Goal: Task Accomplishment & Management: Use online tool/utility

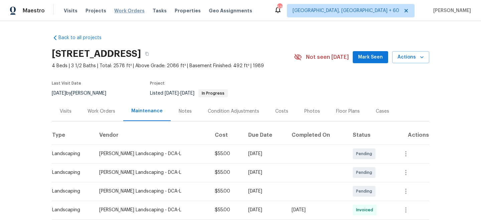
scroll to position [31, 0]
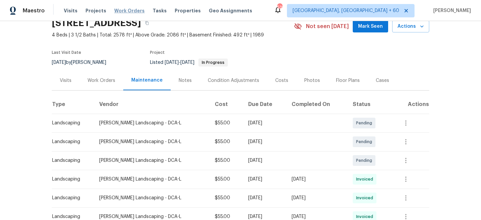
click at [124, 12] on span "Work Orders" at bounding box center [129, 10] width 30 height 7
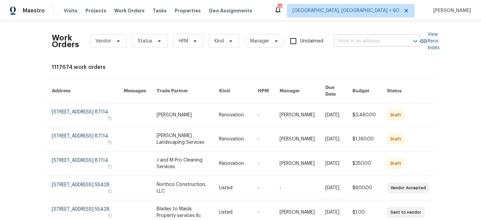
click at [347, 42] on input "text" at bounding box center [367, 41] width 67 height 10
type input "400 laury"
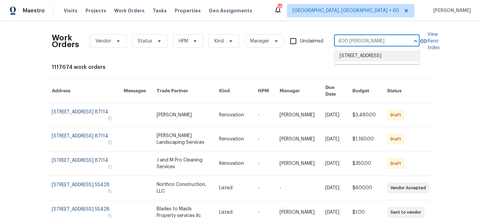
click at [374, 60] on li "400 Lauryn Waverly Way, Greensboro, NC 27455" at bounding box center [378, 55] width 86 height 11
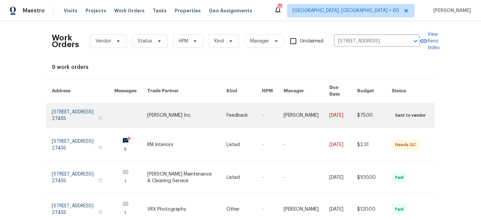
click at [212, 109] on link at bounding box center [186, 115] width 79 height 24
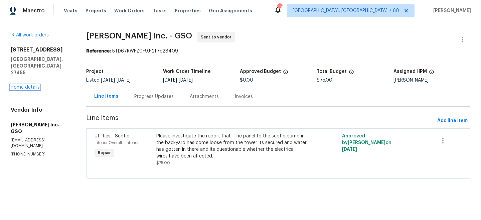
click at [28, 85] on link "Home details" at bounding box center [25, 87] width 29 height 5
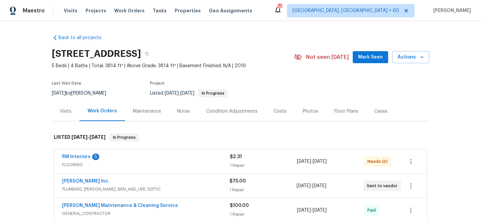
scroll to position [11, 0]
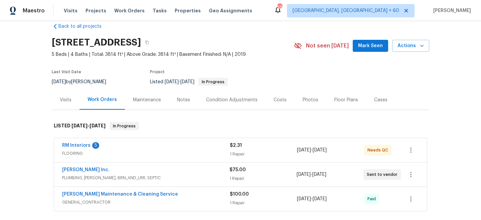
click at [153, 97] on div "Maintenance" at bounding box center [147, 100] width 28 height 7
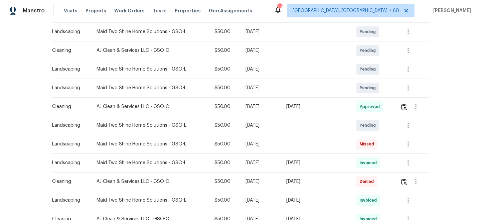
scroll to position [125, 0]
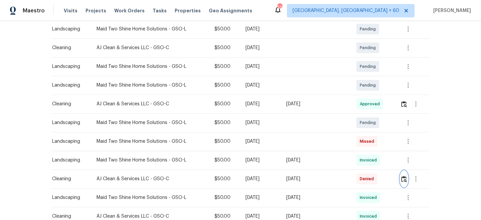
click at [403, 180] on img "button" at bounding box center [405, 179] width 6 height 6
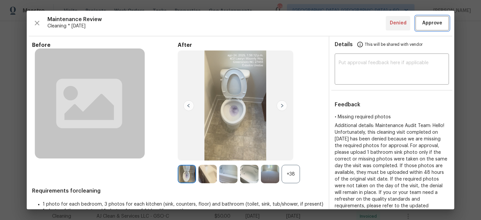
click at [436, 25] on span "Approve" at bounding box center [433, 23] width 20 height 8
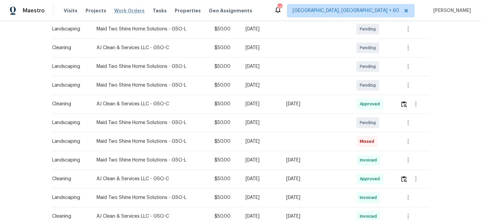
click at [129, 12] on span "Work Orders" at bounding box center [129, 10] width 30 height 7
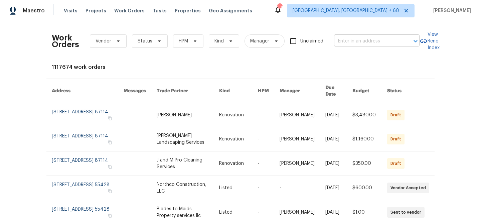
click at [346, 40] on input "text" at bounding box center [367, 41] width 67 height 10
type input "4832 old"
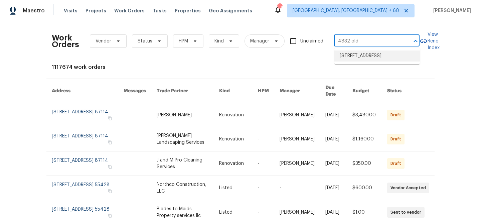
click at [381, 58] on li "4832 Old Towne Village Cir, Winston-Salem, NC 27040" at bounding box center [378, 55] width 86 height 11
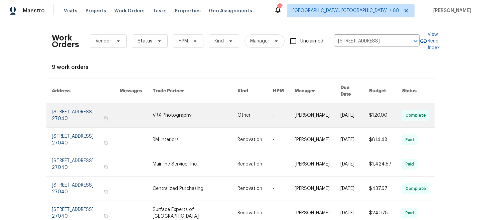
click at [220, 111] on link at bounding box center [195, 115] width 85 height 24
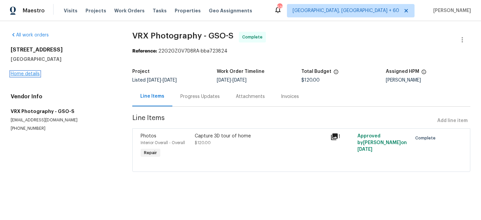
click at [19, 72] on link "Home details" at bounding box center [25, 74] width 29 height 5
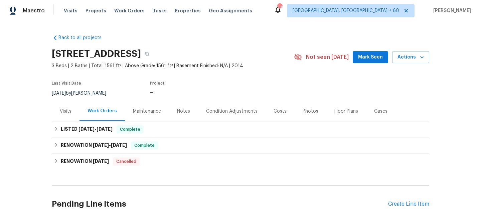
click at [149, 115] on div "Maintenance" at bounding box center [147, 111] width 28 height 7
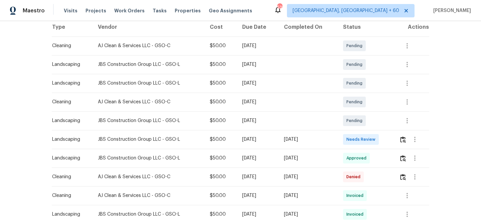
scroll to position [127, 0]
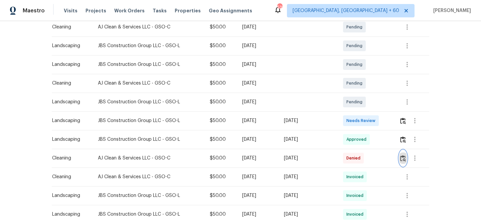
click at [406, 161] on img "button" at bounding box center [404, 158] width 6 height 6
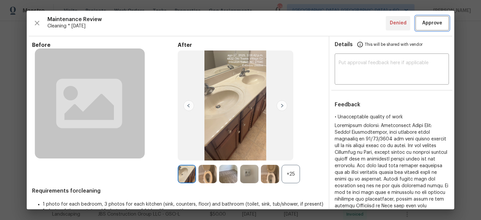
click at [435, 27] on span "Approve" at bounding box center [433, 23] width 20 height 8
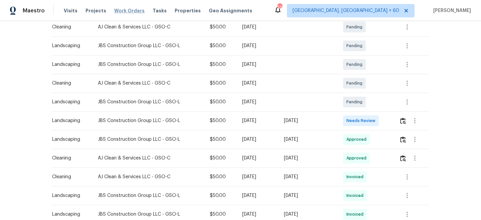
click at [131, 10] on span "Work Orders" at bounding box center [129, 10] width 30 height 7
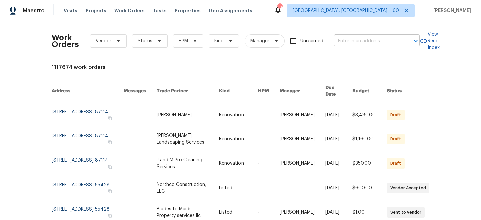
click at [344, 45] on input "text" at bounding box center [367, 41] width 67 height 10
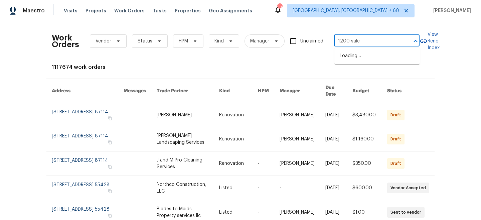
type input "1200 salem"
click at [371, 58] on li "1200 Salem Crossing Rd, Kernersville, NC 27284" at bounding box center [378, 55] width 86 height 11
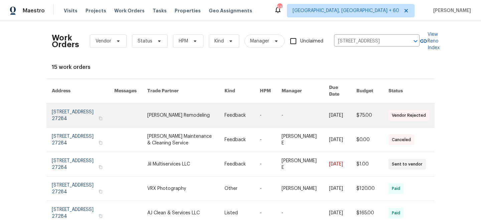
click at [242, 106] on link at bounding box center [242, 115] width 35 height 24
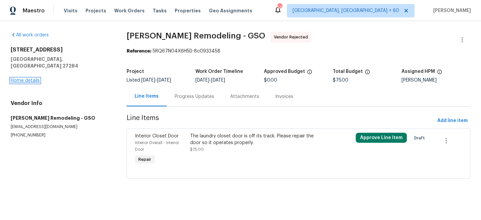
click at [23, 78] on link "Home details" at bounding box center [25, 80] width 29 height 5
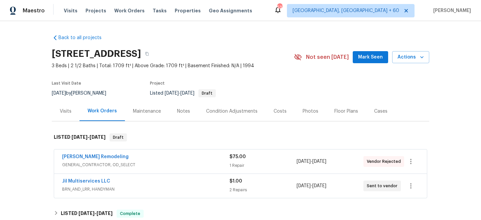
click at [147, 112] on div "Maintenance" at bounding box center [147, 111] width 28 height 7
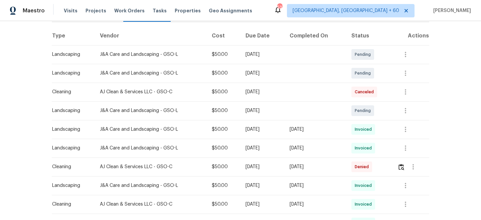
scroll to position [104, 0]
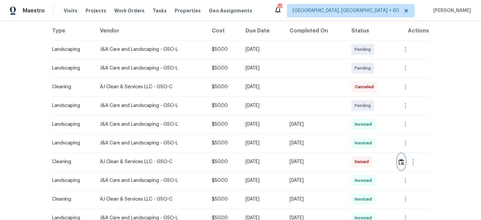
click at [403, 162] on img "button" at bounding box center [402, 162] width 6 height 6
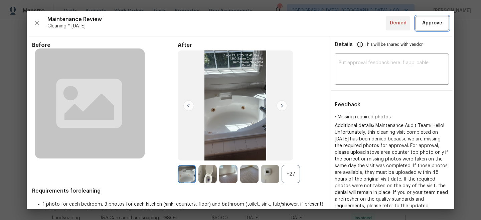
click at [432, 25] on span "Approve" at bounding box center [433, 23] width 20 height 8
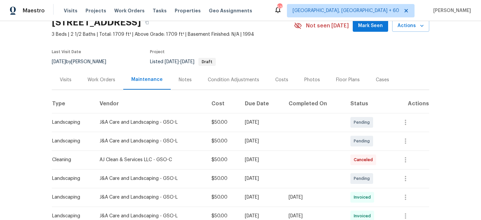
scroll to position [0, 0]
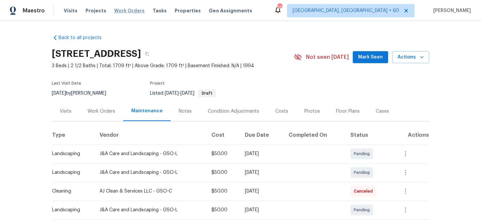
click at [129, 13] on span "Work Orders" at bounding box center [129, 10] width 30 height 7
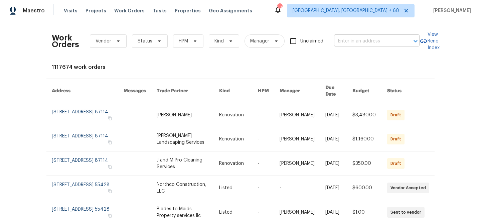
click at [368, 38] on input "text" at bounding box center [367, 41] width 67 height 10
paste input "[STREET_ADDRESS]"
type input "[STREET_ADDRESS]"
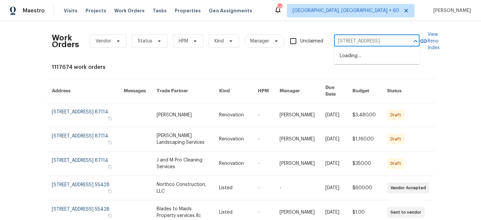
scroll to position [0, 40]
click at [366, 58] on li "[STREET_ADDRESS]" at bounding box center [378, 55] width 86 height 11
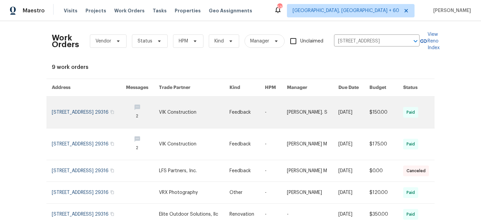
click at [211, 108] on link at bounding box center [194, 112] width 70 height 31
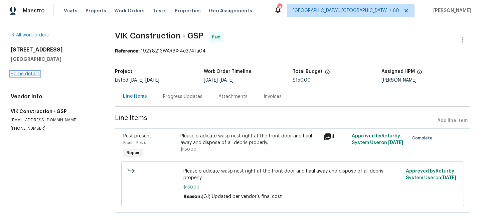
click at [34, 75] on link "Home details" at bounding box center [25, 74] width 29 height 5
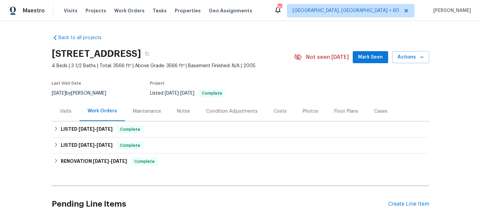
click at [153, 110] on div "Maintenance" at bounding box center [147, 111] width 28 height 7
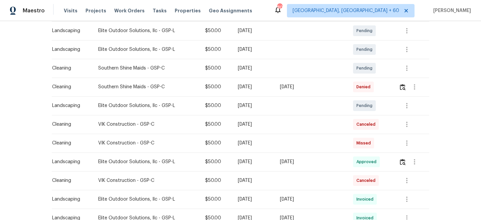
scroll to position [109, 0]
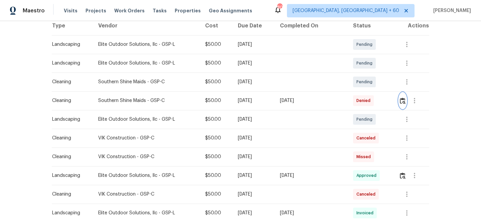
click at [404, 102] on img "button" at bounding box center [403, 101] width 6 height 6
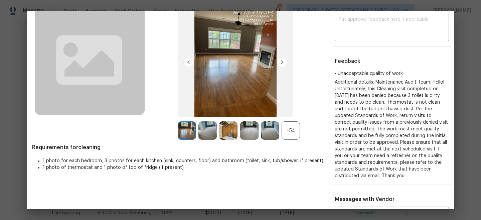
scroll to position [15, 0]
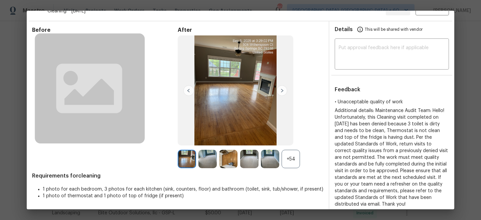
click at [283, 89] on img at bounding box center [282, 90] width 11 height 11
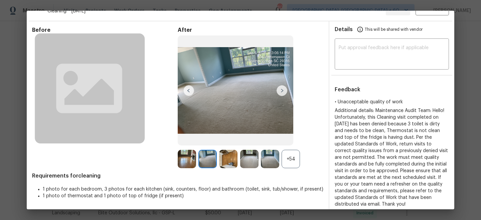
click at [283, 89] on img at bounding box center [282, 90] width 11 height 11
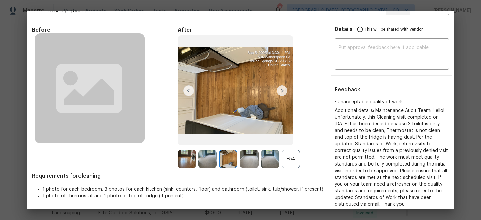
click at [283, 89] on img at bounding box center [282, 90] width 11 height 11
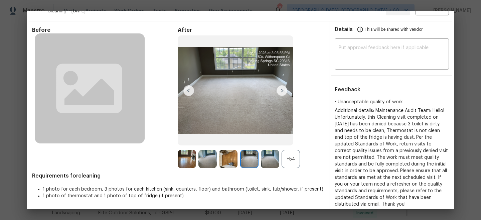
click at [283, 89] on img at bounding box center [282, 90] width 11 height 11
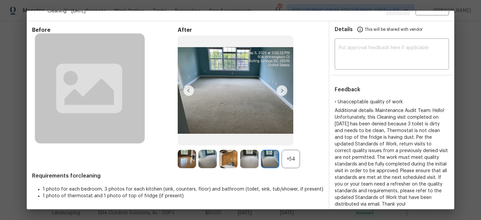
click at [283, 89] on img at bounding box center [282, 90] width 11 height 11
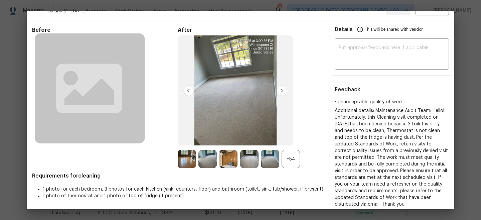
click at [283, 89] on img at bounding box center [282, 90] width 11 height 11
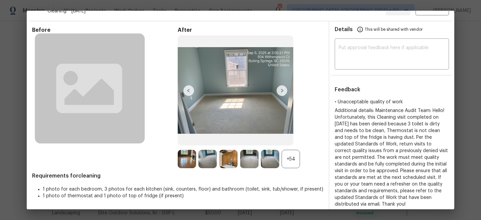
click at [283, 89] on img at bounding box center [282, 90] width 11 height 11
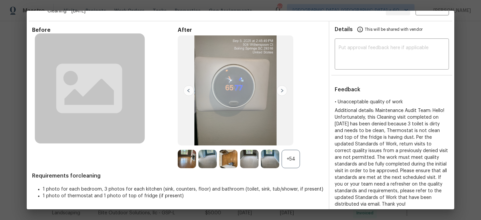
click at [283, 89] on img at bounding box center [282, 90] width 11 height 11
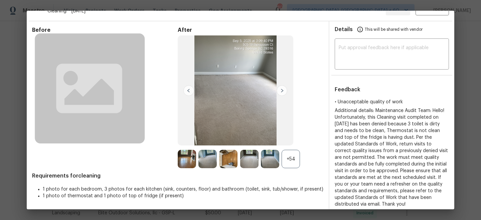
click at [185, 89] on img at bounding box center [189, 90] width 11 height 11
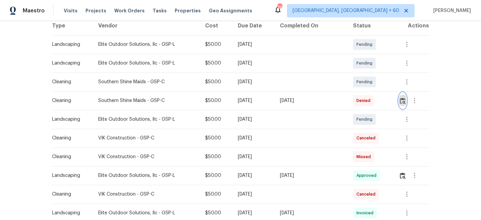
scroll to position [0, 0]
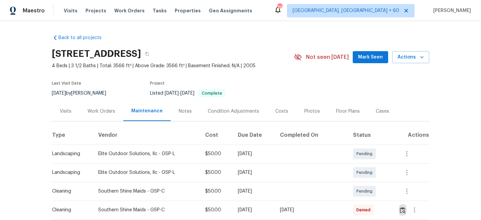
click at [100, 108] on div "Work Orders" at bounding box center [102, 111] width 28 height 7
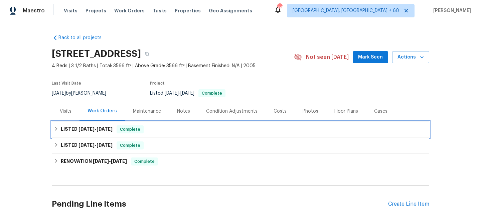
click at [123, 131] on span "Complete" at bounding box center [130, 129] width 26 height 7
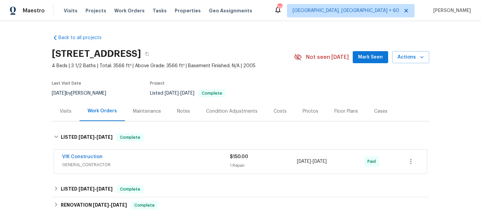
click at [167, 159] on div "VIK Construction" at bounding box center [146, 157] width 168 height 8
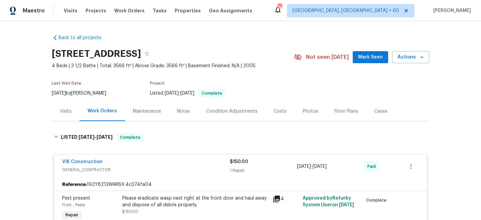
click at [167, 159] on div "VIK Construction" at bounding box center [146, 162] width 168 height 8
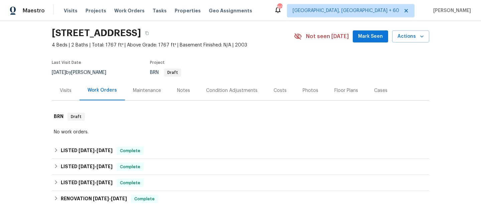
scroll to position [32, 0]
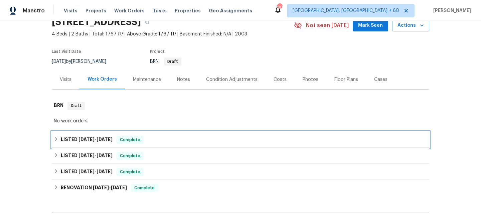
click at [167, 138] on div "LISTED [DATE] - [DATE] Complete" at bounding box center [241, 140] width 374 height 8
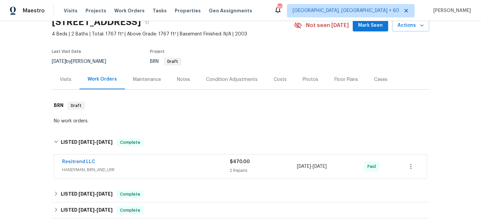
click at [207, 161] on div "Resitrend LLC" at bounding box center [146, 162] width 168 height 8
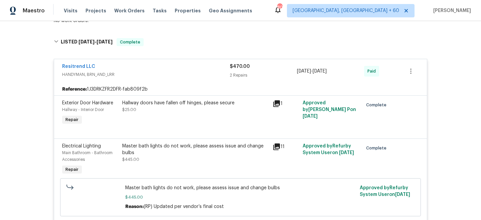
scroll to position [79, 0]
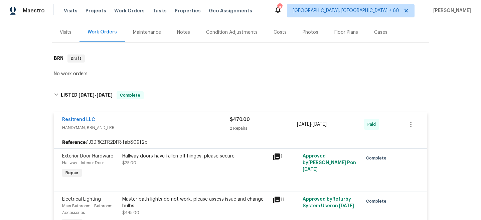
click at [212, 125] on span "HANDYMAN, BRN_AND_LRR" at bounding box center [146, 127] width 168 height 7
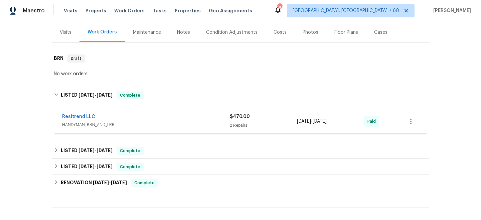
scroll to position [7, 0]
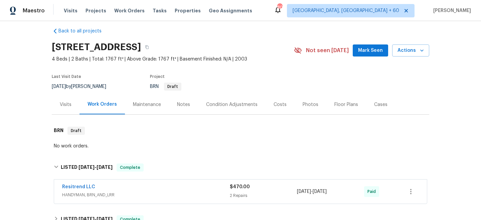
click at [70, 103] on div "Visits" at bounding box center [66, 104] width 12 height 7
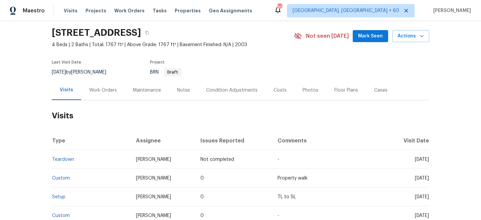
scroll to position [22, 0]
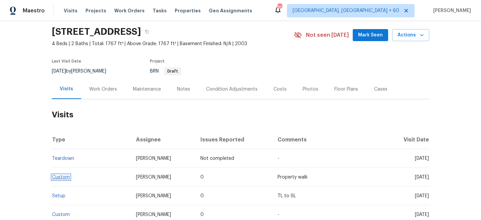
click at [63, 178] on link "Custom" at bounding box center [61, 177] width 18 height 5
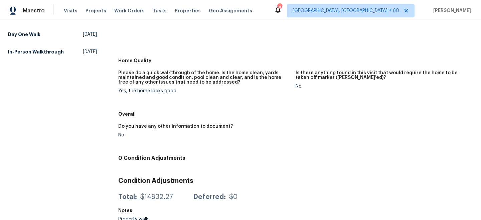
scroll to position [164, 0]
